Goal: Task Accomplishment & Management: Manage account settings

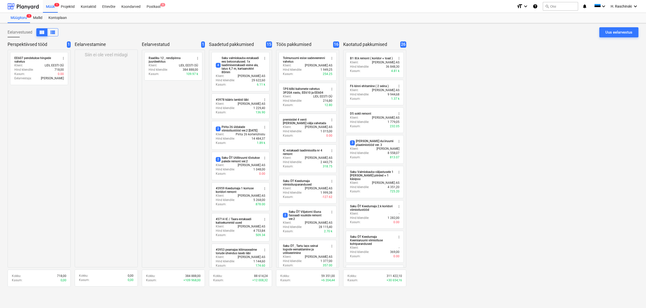
click at [76, 6] on div "Projektid" at bounding box center [68, 6] width 20 height 13
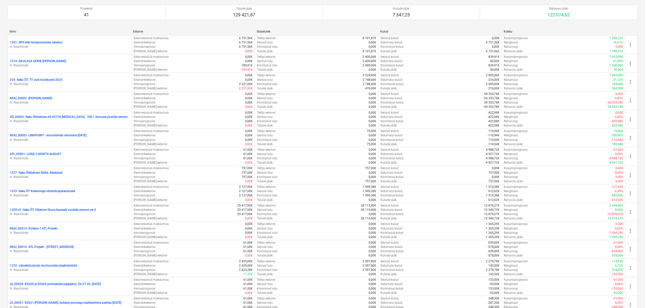
scroll to position [214, 0]
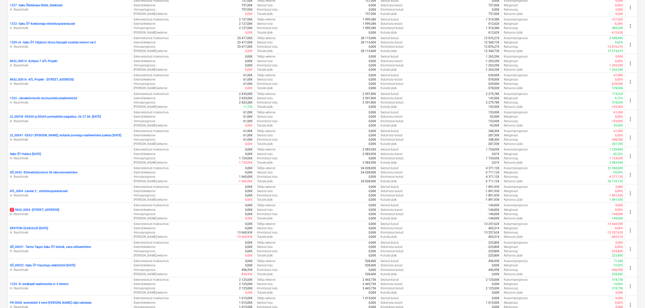
drag, startPoint x: 39, startPoint y: 154, endPoint x: 51, endPoint y: 156, distance: 12.0
click at [39, 154] on p "Saku ÕT Haldus [DATE]" at bounding box center [25, 154] width 31 height 4
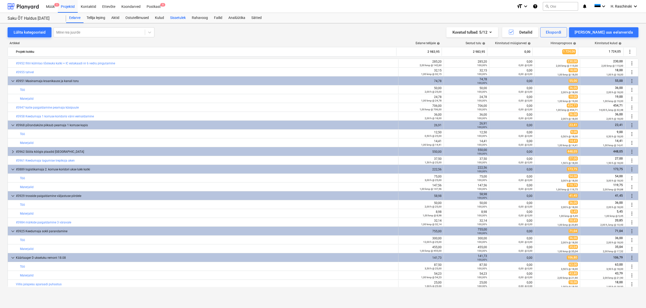
click at [181, 19] on div "Sissetulek" at bounding box center [178, 18] width 22 height 10
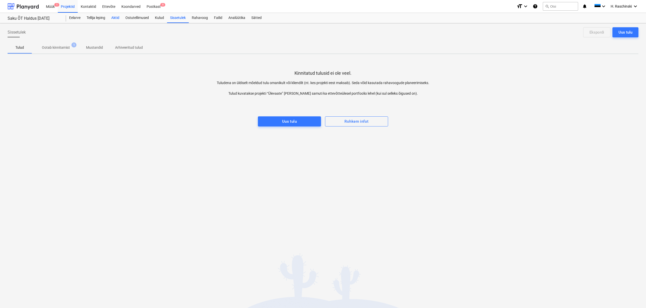
click at [117, 17] on div "Aktid" at bounding box center [115, 18] width 14 height 10
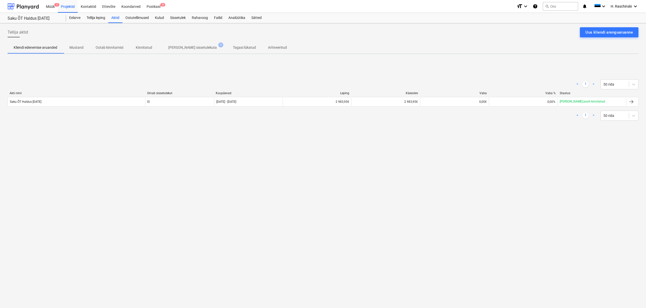
click at [178, 48] on p "[PERSON_NAME] sissetulekuta" at bounding box center [192, 47] width 48 height 5
click at [181, 18] on div "Sissetulek" at bounding box center [178, 18] width 22 height 10
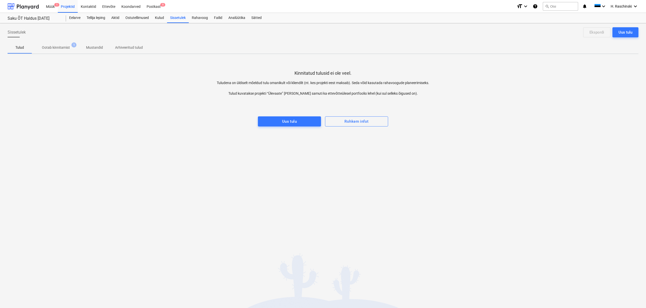
drag, startPoint x: 60, startPoint y: 48, endPoint x: 99, endPoint y: 63, distance: 42.5
click at [60, 48] on p "Ootab kinnitamist" at bounding box center [56, 47] width 28 height 5
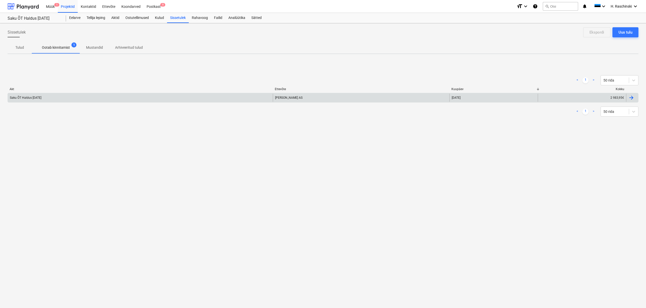
click at [201, 101] on div "Saku ÕT Haldus [DATE]" at bounding box center [140, 98] width 265 height 8
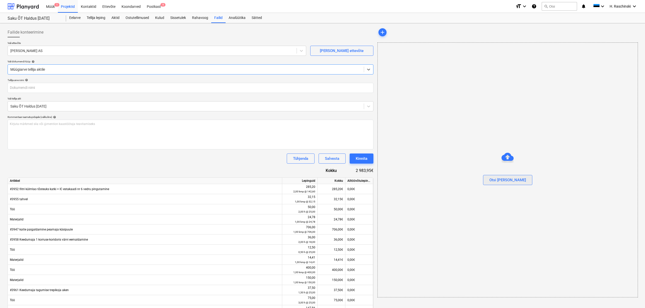
click at [509, 182] on div "Otsi [PERSON_NAME]" at bounding box center [507, 180] width 37 height 7
type input "Erviton Arve nr 212827.pdf"
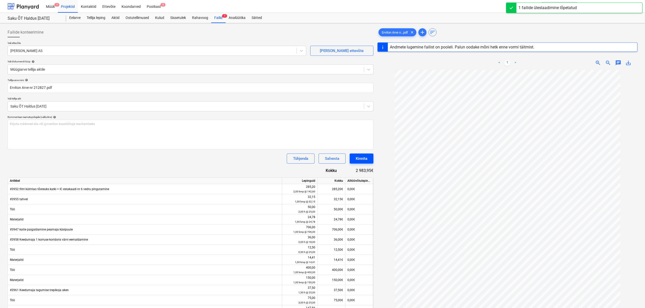
click at [371, 159] on button "Kinnita" at bounding box center [361, 158] width 24 height 10
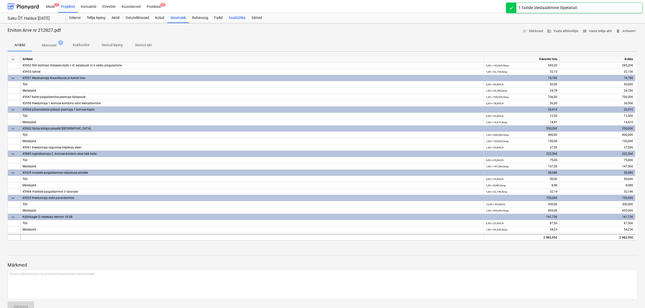
click at [233, 19] on div "Analüütika" at bounding box center [236, 18] width 23 height 10
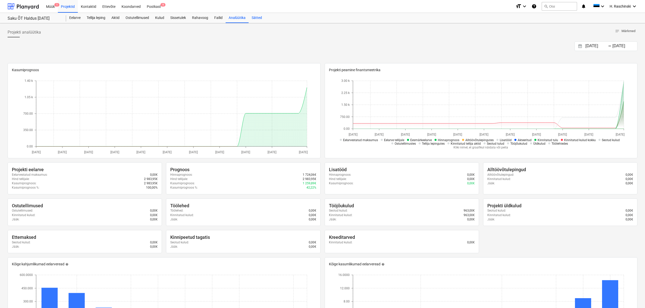
click at [256, 19] on div "Sätted" at bounding box center [256, 18] width 16 height 10
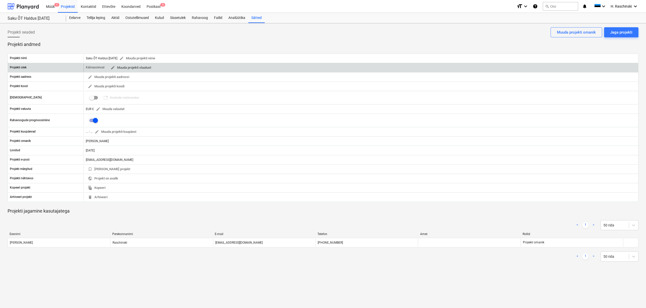
click at [145, 67] on span "edit Muuda projekti staatust" at bounding box center [131, 68] width 41 height 6
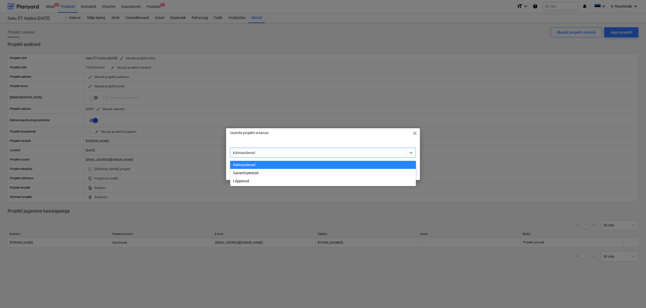
drag, startPoint x: 264, startPoint y: 154, endPoint x: 260, endPoint y: 151, distance: 4.0
click at [264, 154] on div at bounding box center [318, 152] width 171 height 5
click at [250, 183] on div "Lõppenud" at bounding box center [323, 181] width 186 height 8
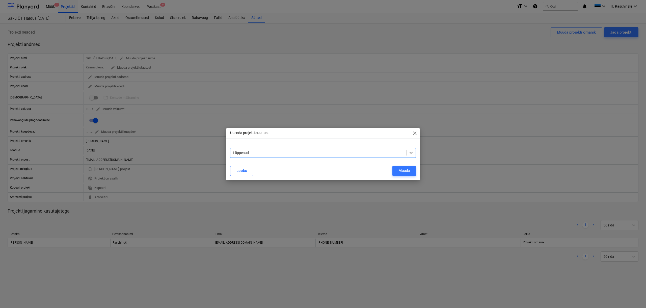
drag, startPoint x: 406, startPoint y: 169, endPoint x: 319, endPoint y: 103, distance: 109.3
click at [406, 168] on div "Muuda" at bounding box center [404, 170] width 11 height 7
